Goal: Task Accomplishment & Management: Manage account settings

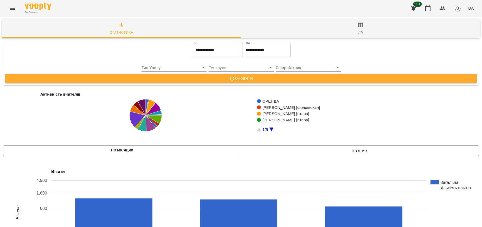
click at [14, 11] on icon "Menu" at bounding box center [12, 8] width 6 height 6
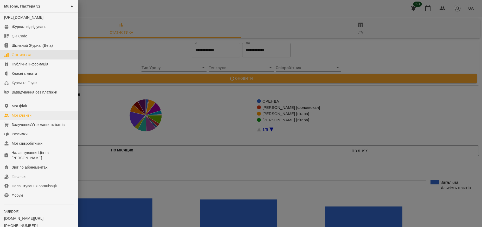
scroll to position [31, 0]
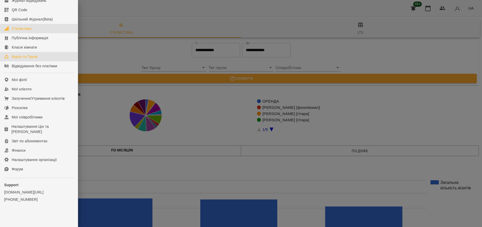
click at [26, 54] on link "Курси та Групи" at bounding box center [39, 56] width 78 height 9
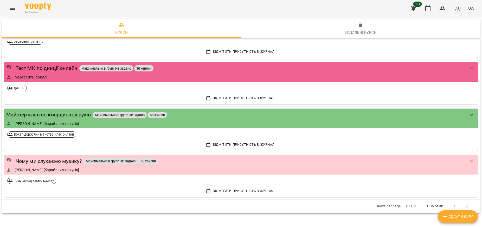
scroll to position [1330, 0]
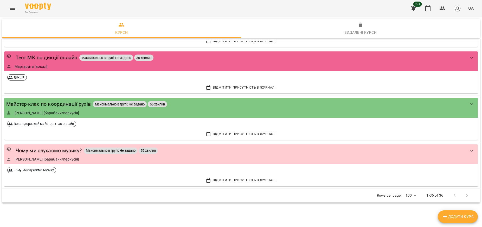
click at [12, 7] on icon "Menu" at bounding box center [12, 8] width 6 height 6
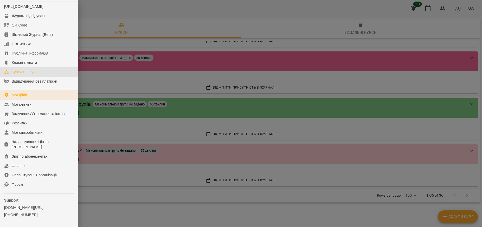
scroll to position [0, 0]
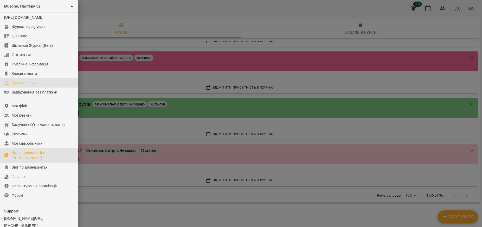
click at [39, 161] on div "Налаштування Цін та [PERSON_NAME]" at bounding box center [42, 155] width 62 height 10
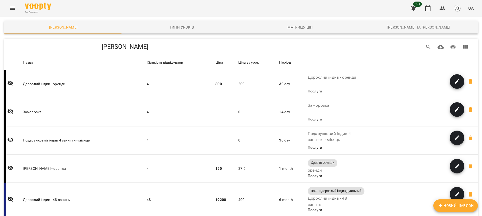
click at [456, 10] on img "button" at bounding box center [457, 8] width 7 height 7
click at [457, 11] on img "button" at bounding box center [457, 8] width 7 height 7
click at [456, 29] on span "muzone" at bounding box center [458, 29] width 33 height 6
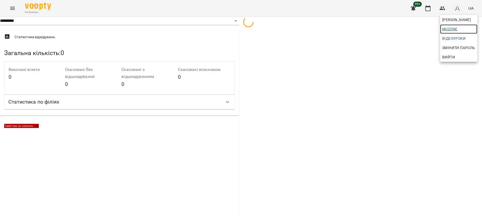
select select "**"
select select "**********"
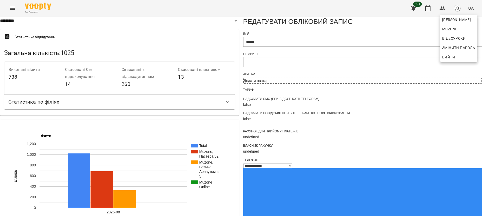
click at [10, 6] on div at bounding box center [241, 108] width 482 height 216
click at [13, 10] on icon "Menu" at bounding box center [12, 8] width 6 height 6
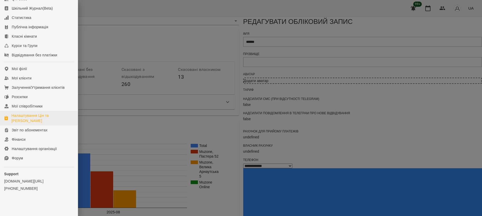
scroll to position [42, 0]
click at [31, 119] on div "Налаштування Цін та [PERSON_NAME]" at bounding box center [42, 118] width 62 height 10
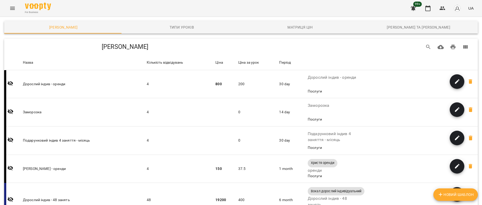
drag, startPoint x: 223, startPoint y: 60, endPoint x: 452, endPoint y: 64, distance: 228.4
click at [452, 64] on th at bounding box center [392, 62] width 171 height 15
click at [13, 11] on icon "Menu" at bounding box center [12, 8] width 6 height 6
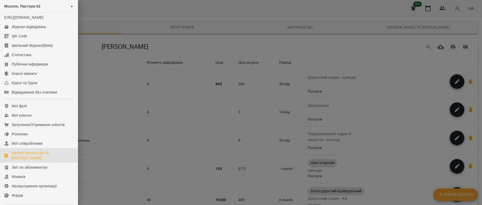
click at [33, 158] on div "Налаштування Цін та [PERSON_NAME]" at bounding box center [42, 155] width 62 height 10
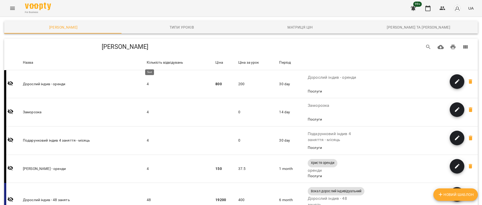
click at [163, 63] on div "Кількість відвідувань" at bounding box center [165, 63] width 36 height 6
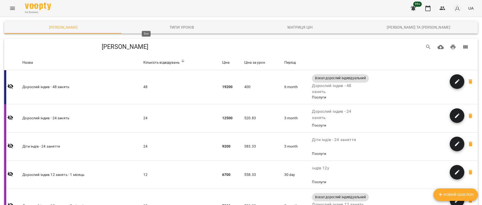
click at [169, 60] on div "Кількість відвідувань" at bounding box center [161, 63] width 36 height 6
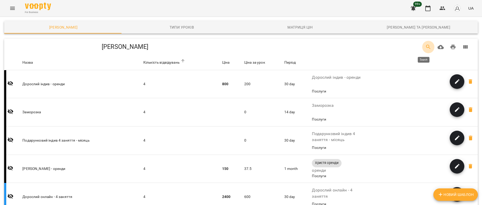
click at [425, 49] on icon "Search" at bounding box center [428, 47] width 6 height 6
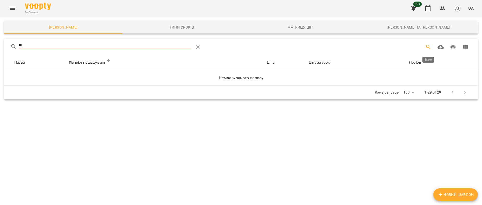
type input "*"
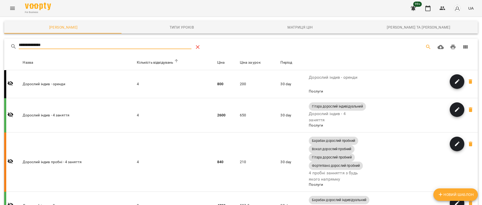
type input "**********"
click at [197, 48] on icon "Table Toolbar" at bounding box center [198, 47] width 6 height 6
